Goal: Navigation & Orientation: Find specific page/section

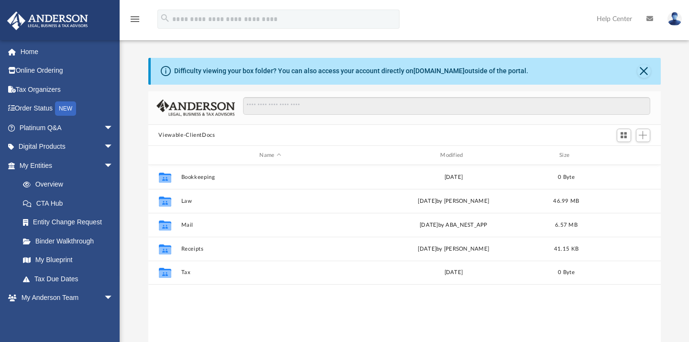
scroll to position [209, 504]
click at [104, 163] on span "arrow_drop_down" at bounding box center [113, 166] width 19 height 20
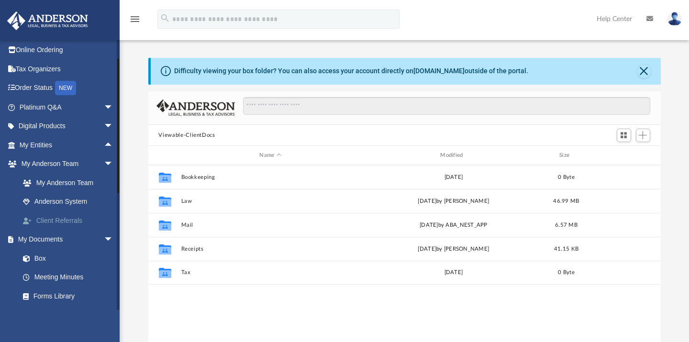
scroll to position [21, 0]
click at [78, 219] on link "Client Referrals" at bounding box center [70, 219] width 114 height 19
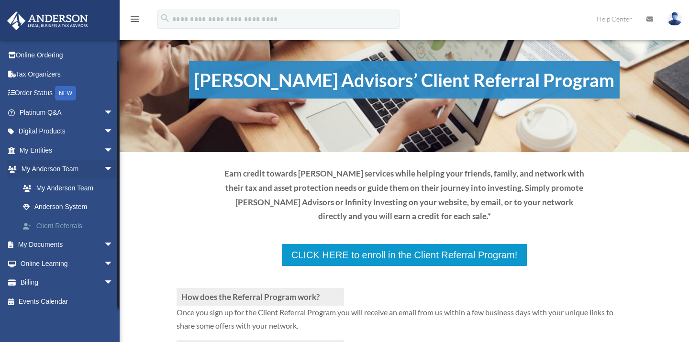
scroll to position [17, 0]
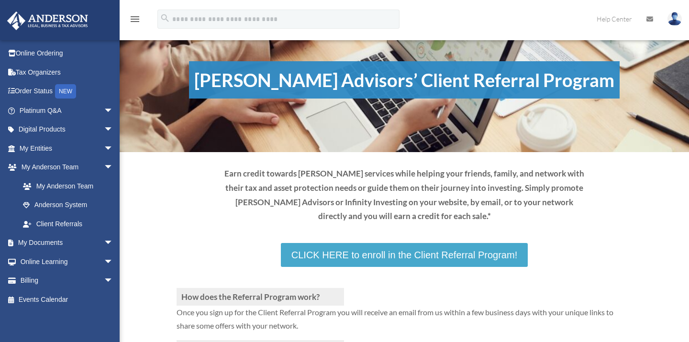
click at [319, 262] on link "CLICK HERE to enroll in the Client Referral Program!" at bounding box center [404, 255] width 247 height 24
click at [480, 252] on link "CLICK HERE to enroll in the Client Referral Program!" at bounding box center [404, 255] width 247 height 24
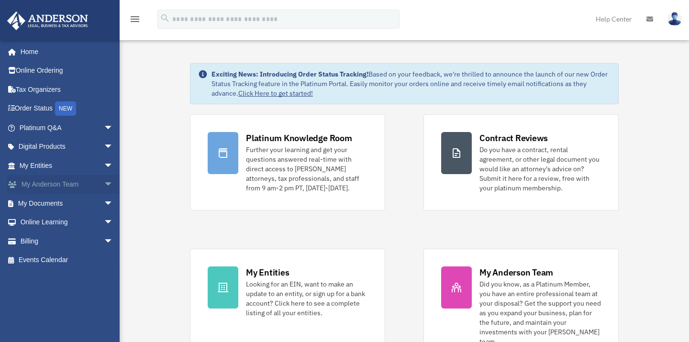
click at [104, 181] on span "arrow_drop_down" at bounding box center [113, 185] width 19 height 20
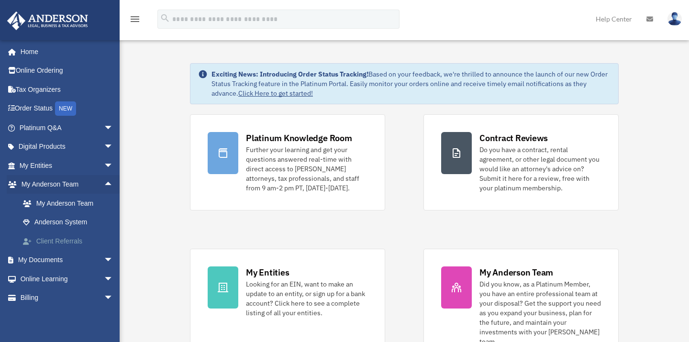
click at [67, 236] on link "Client Referrals" at bounding box center [70, 240] width 114 height 19
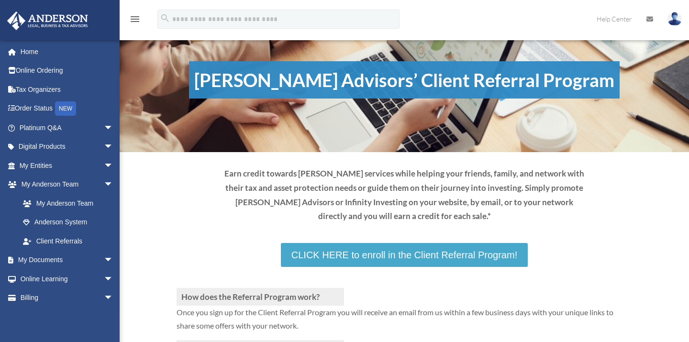
click at [383, 260] on link "CLICK HERE to enroll in the Client Referral Program!" at bounding box center [404, 255] width 247 height 24
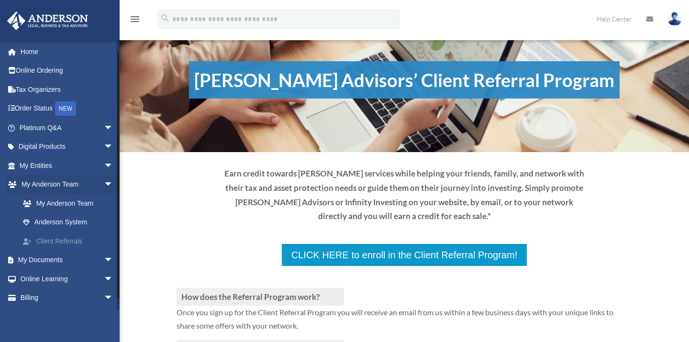
scroll to position [17, 0]
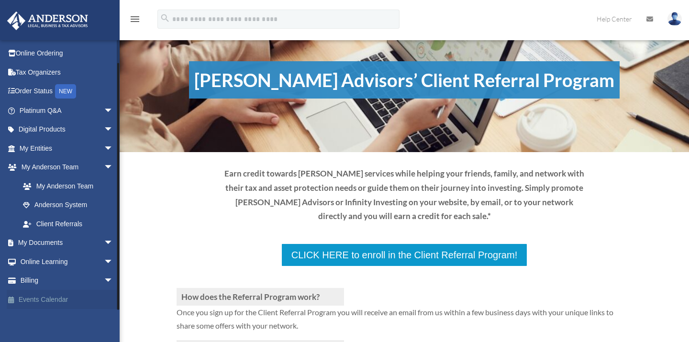
click at [72, 298] on link "Events Calendar" at bounding box center [67, 299] width 121 height 19
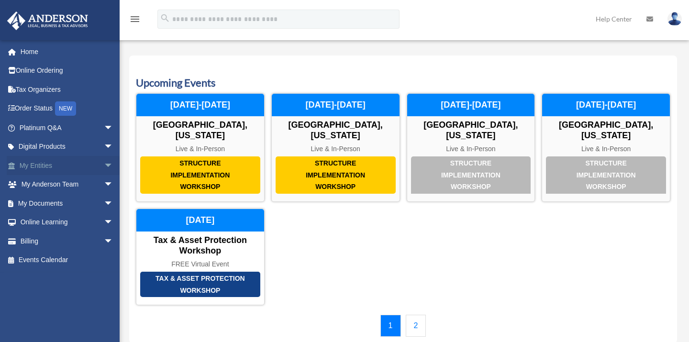
click at [73, 161] on link "My Entities arrow_drop_down" at bounding box center [67, 165] width 121 height 19
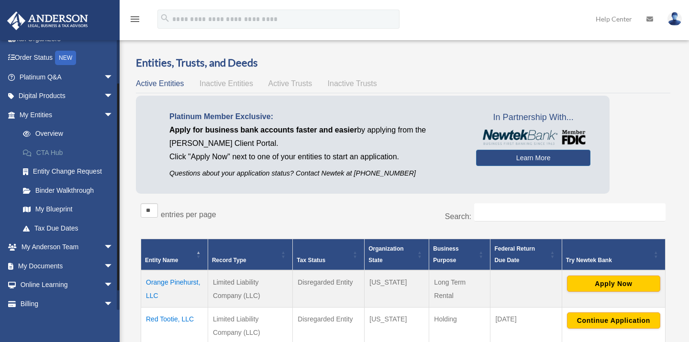
scroll to position [51, 0]
click at [89, 244] on link "My [PERSON_NAME] Team arrow_drop_down" at bounding box center [67, 246] width 121 height 19
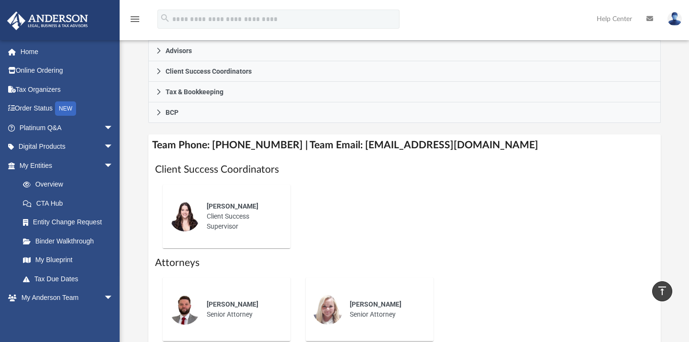
scroll to position [277, 0]
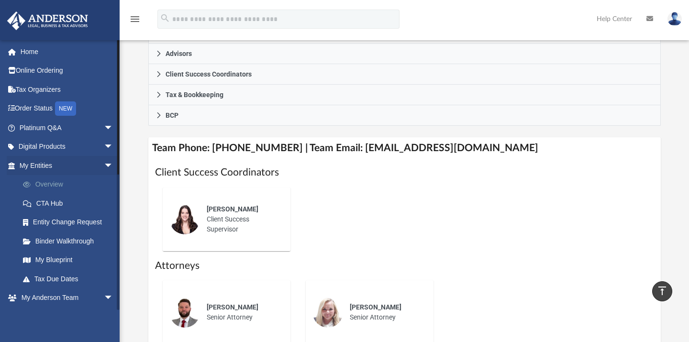
click at [73, 189] on link "Overview" at bounding box center [70, 184] width 114 height 19
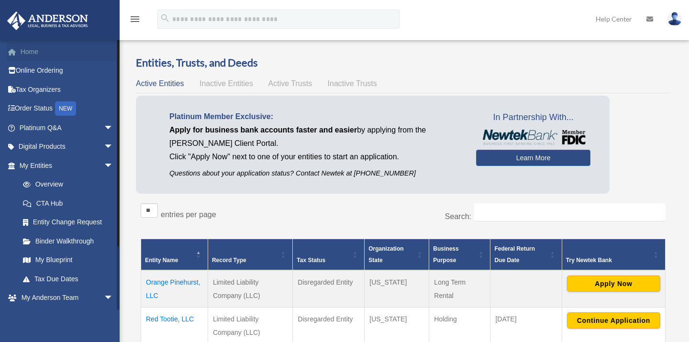
click at [37, 52] on link "Home" at bounding box center [67, 51] width 121 height 19
